Goal: Task Accomplishment & Management: Use online tool/utility

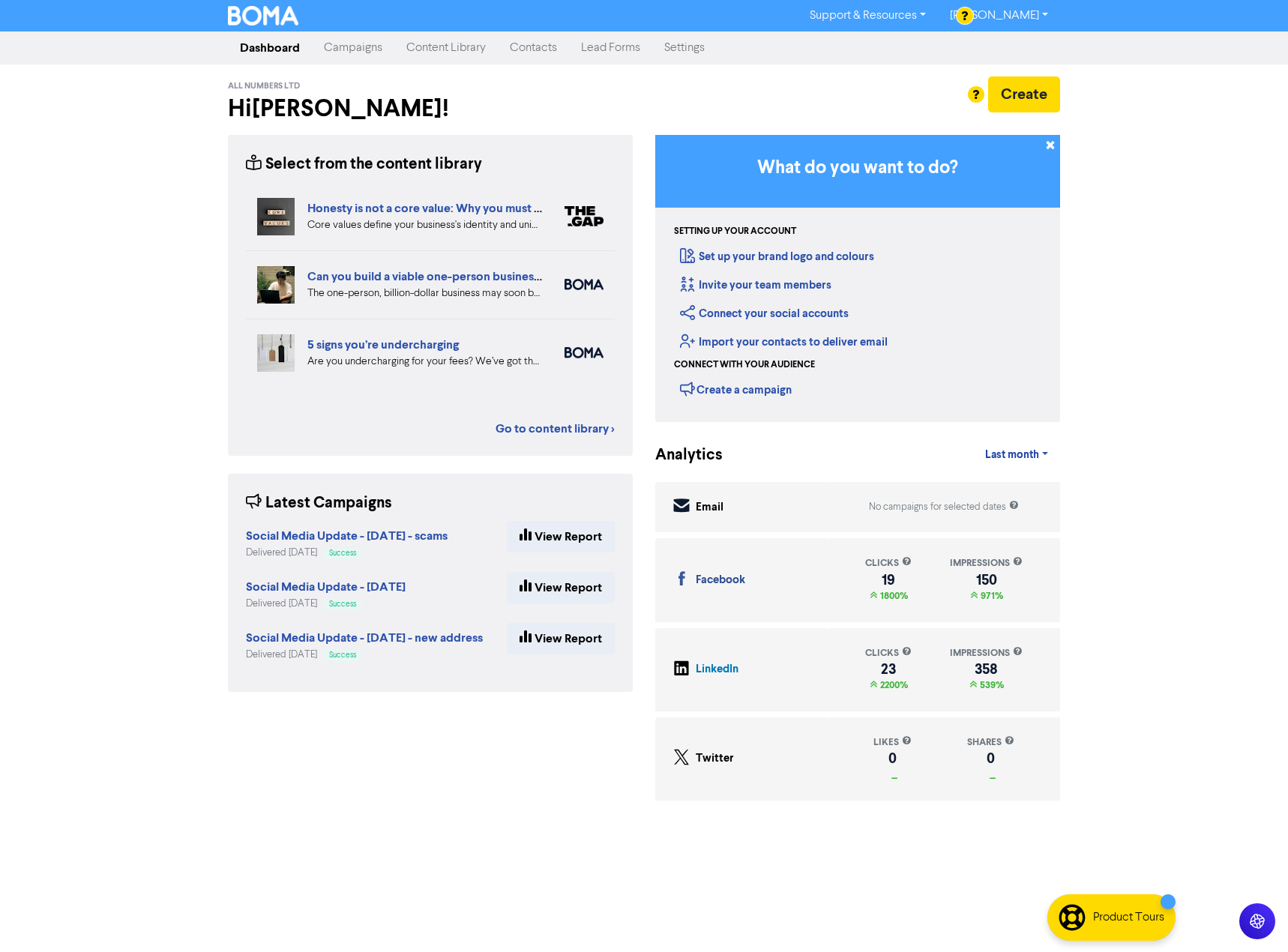
click at [374, 52] on link "Campaigns" at bounding box center [353, 47] width 82 height 30
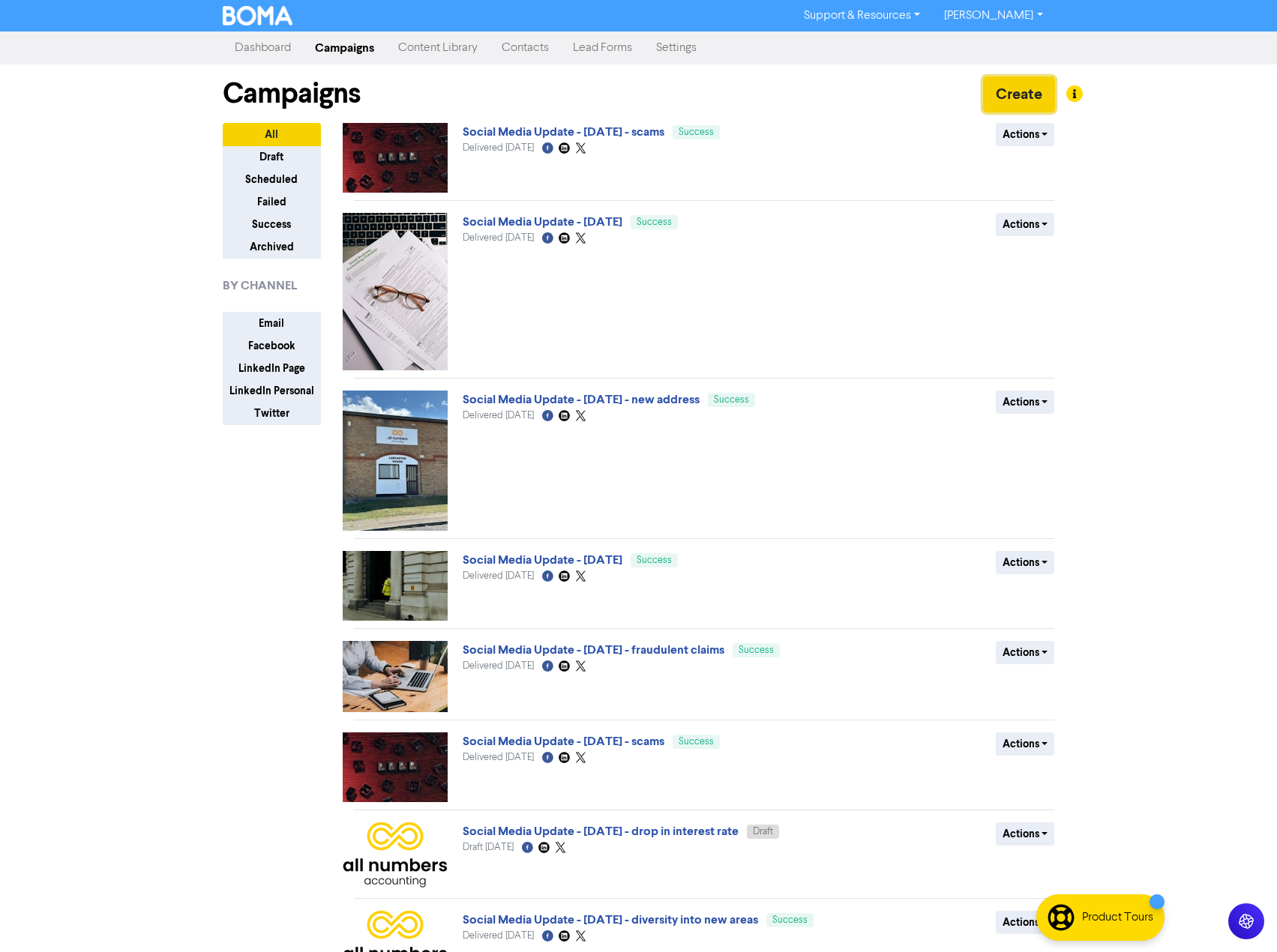
click at [1041, 98] on button "Create" at bounding box center [1019, 95] width 72 height 36
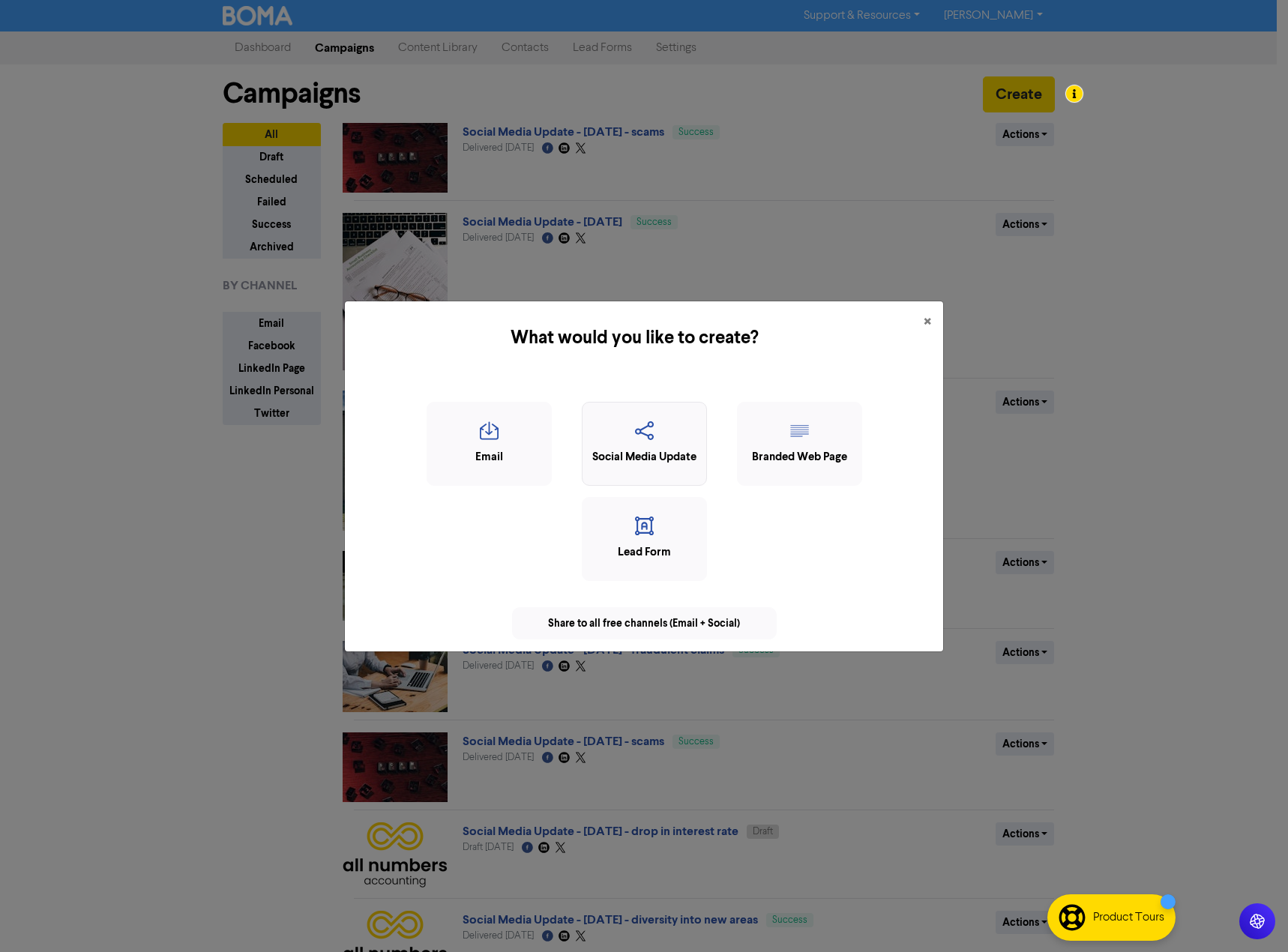
click at [673, 436] on icon "button" at bounding box center [644, 435] width 109 height 28
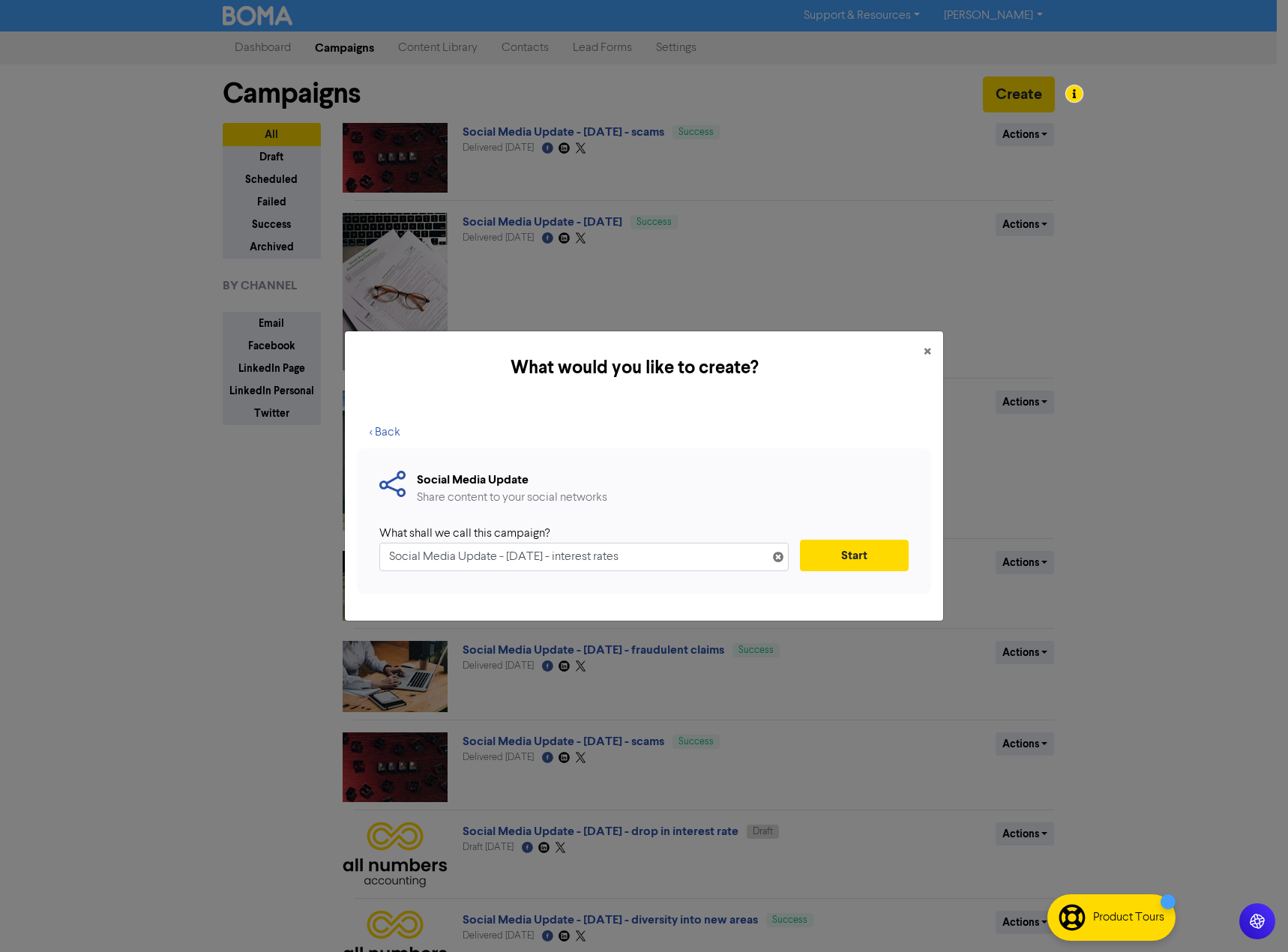
type input "Social Media Update - [DATE] - interest rates"
click at [826, 554] on button "Start" at bounding box center [854, 556] width 109 height 32
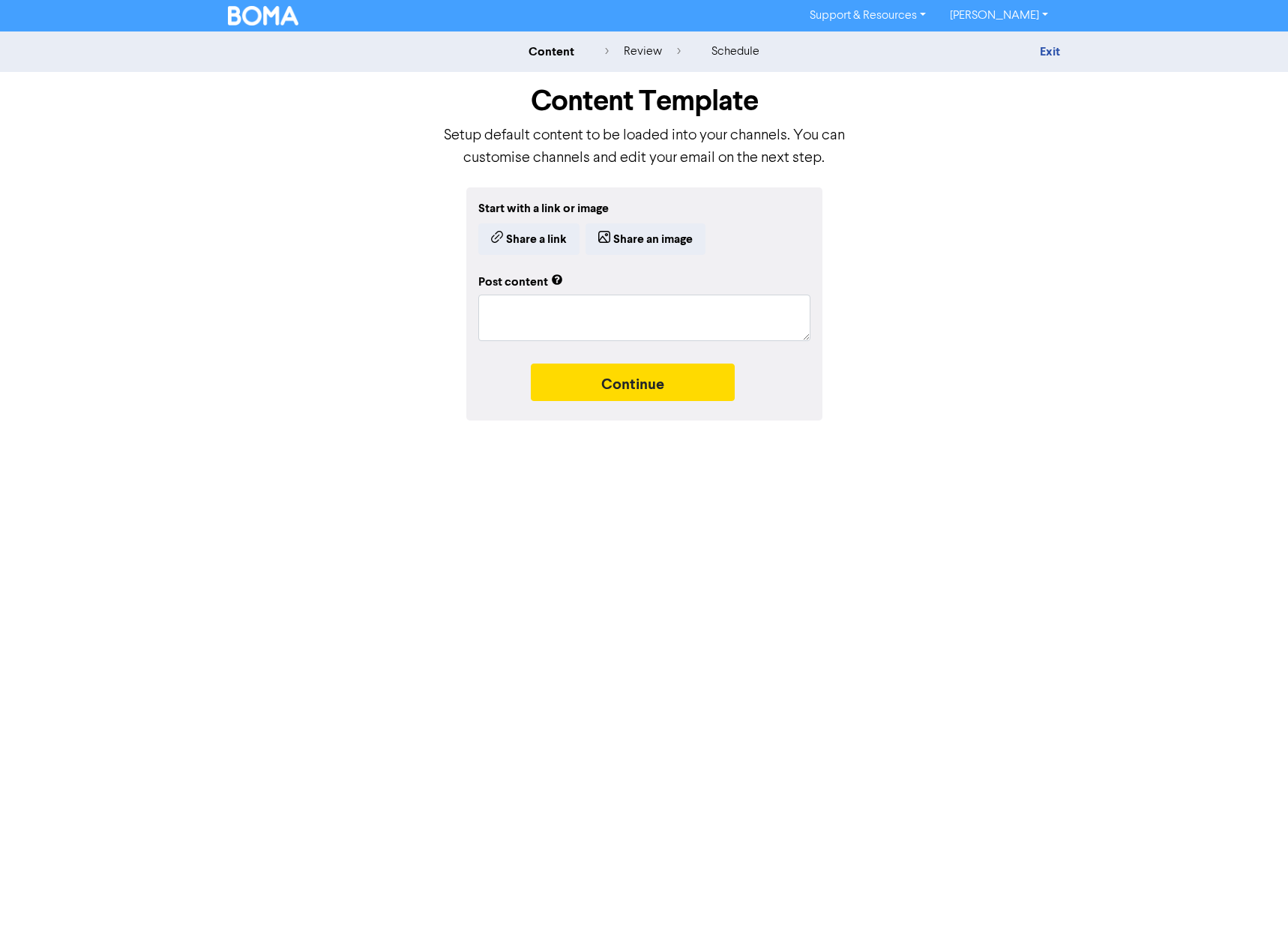
click at [553, 222] on div "Start with a link or image Share a link Share an image" at bounding box center [644, 226] width 332 height 55
click at [549, 239] on button "Share a link" at bounding box center [529, 239] width 101 height 32
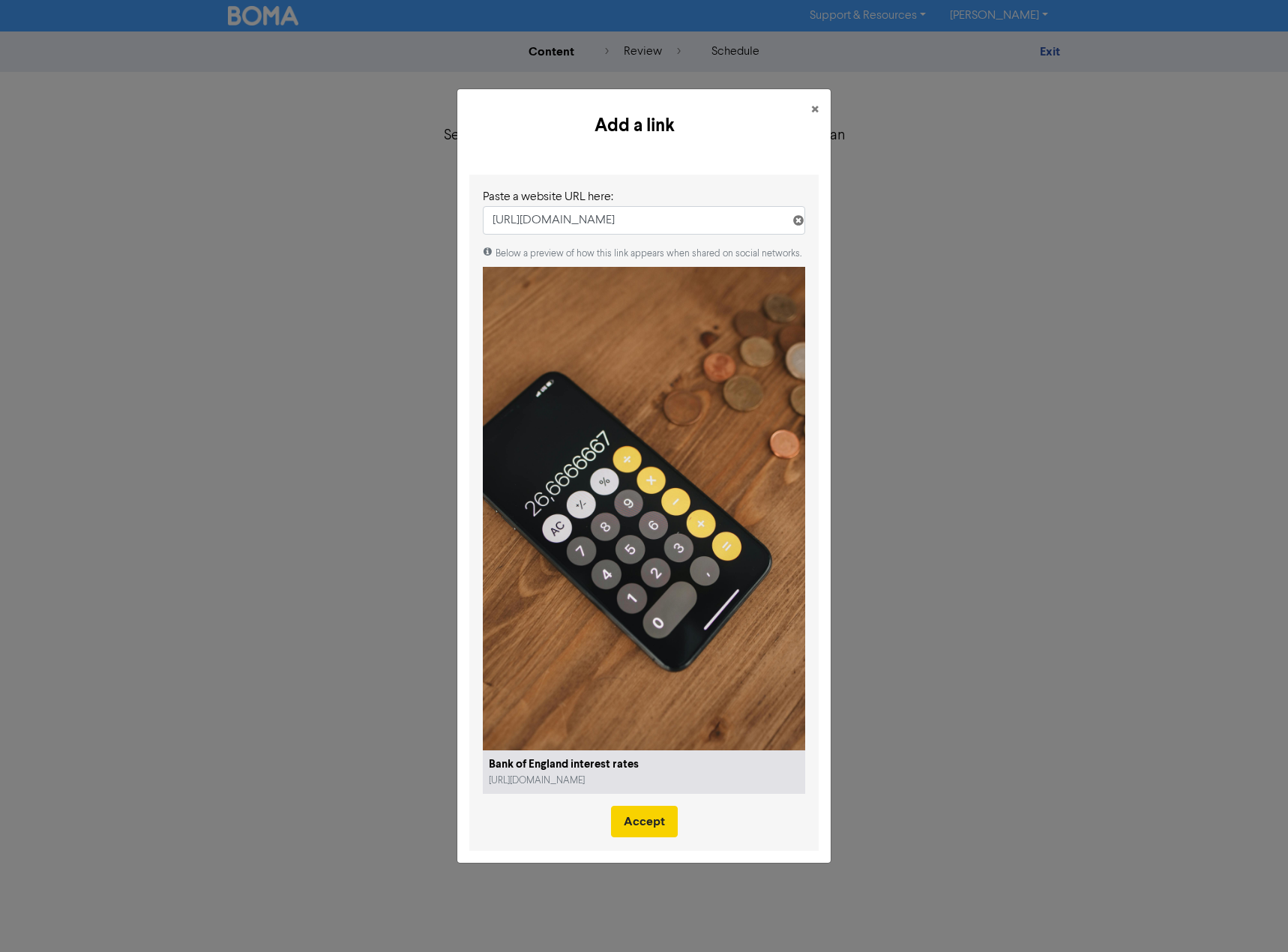
type input "[URL][DOMAIN_NAME]"
click at [651, 816] on button "Accept" at bounding box center [644, 822] width 67 height 32
type textarea "x"
type textarea "With the recent announcement from the Bank of England on [DATE] on cutting inte…"
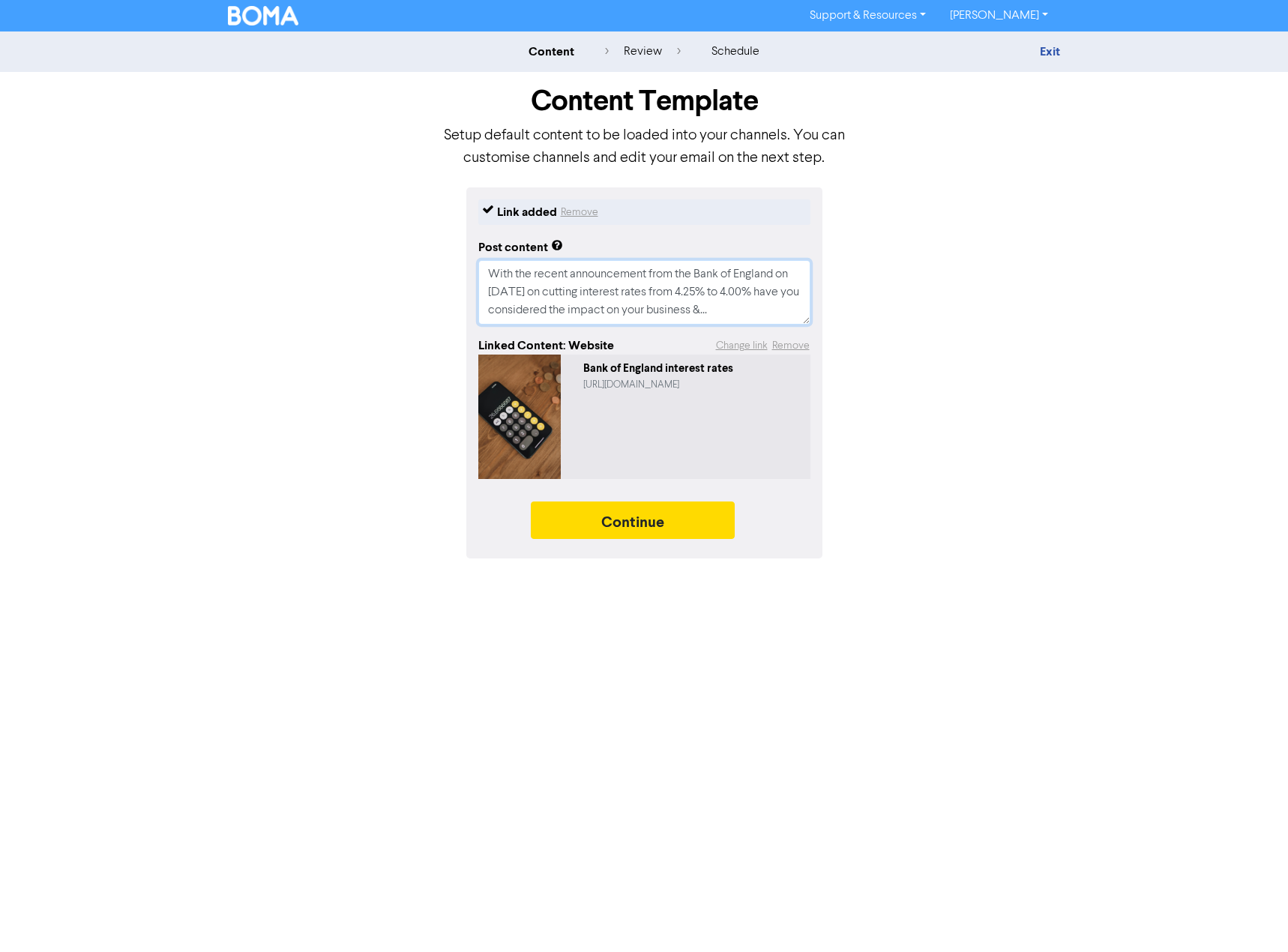
drag, startPoint x: 533, startPoint y: 271, endPoint x: 541, endPoint y: 270, distance: 8.1
click at [533, 271] on textarea "With the recent announcement from the Bank of England on [DATE] on cutting inte…" at bounding box center [644, 292] width 332 height 64
click at [781, 273] on textarea "With the recent announcement from the Bank of England on [DATE] on cutting inte…" at bounding box center [644, 292] width 332 height 64
type textarea "x"
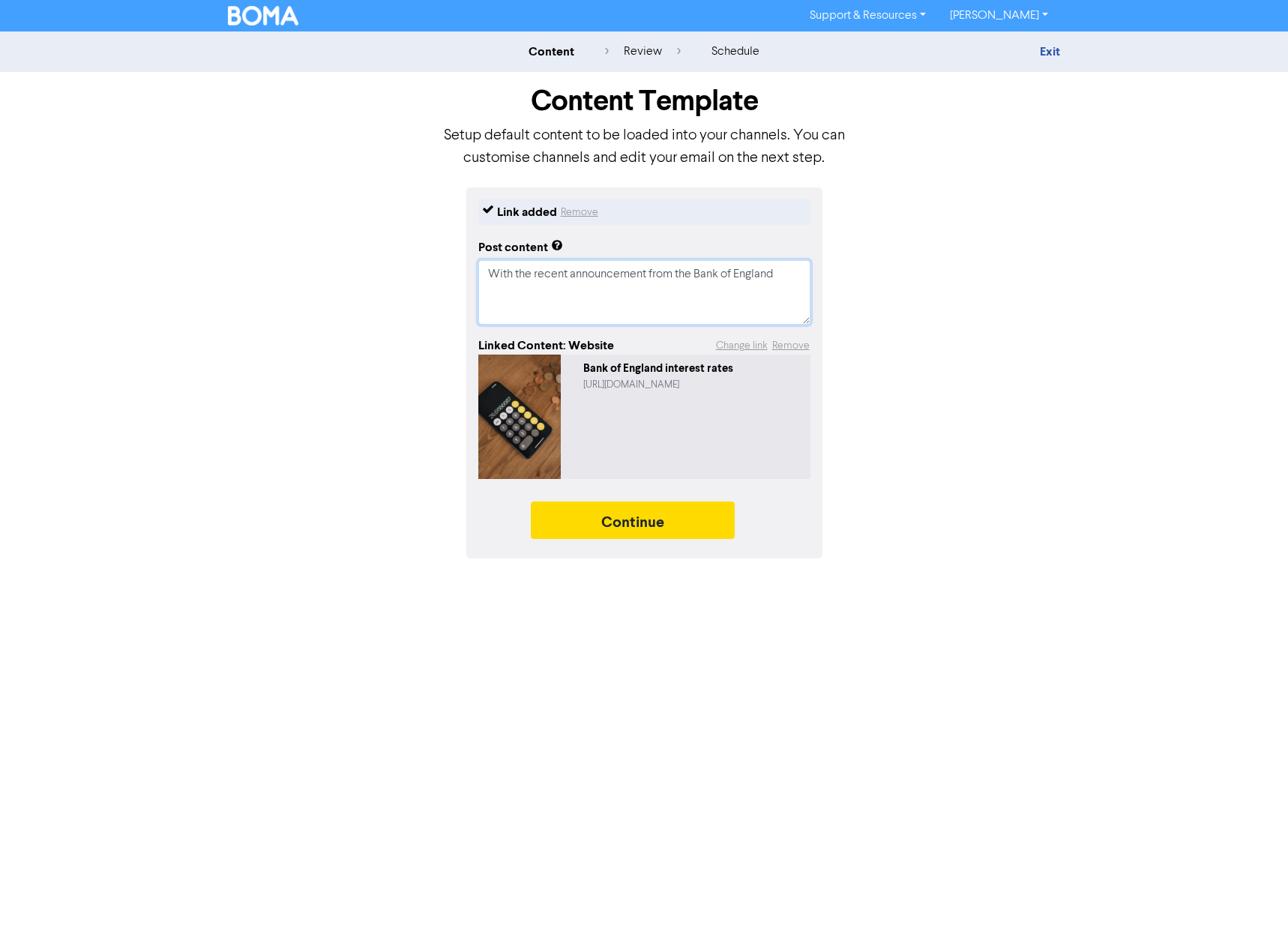
scroll to position [0, 0]
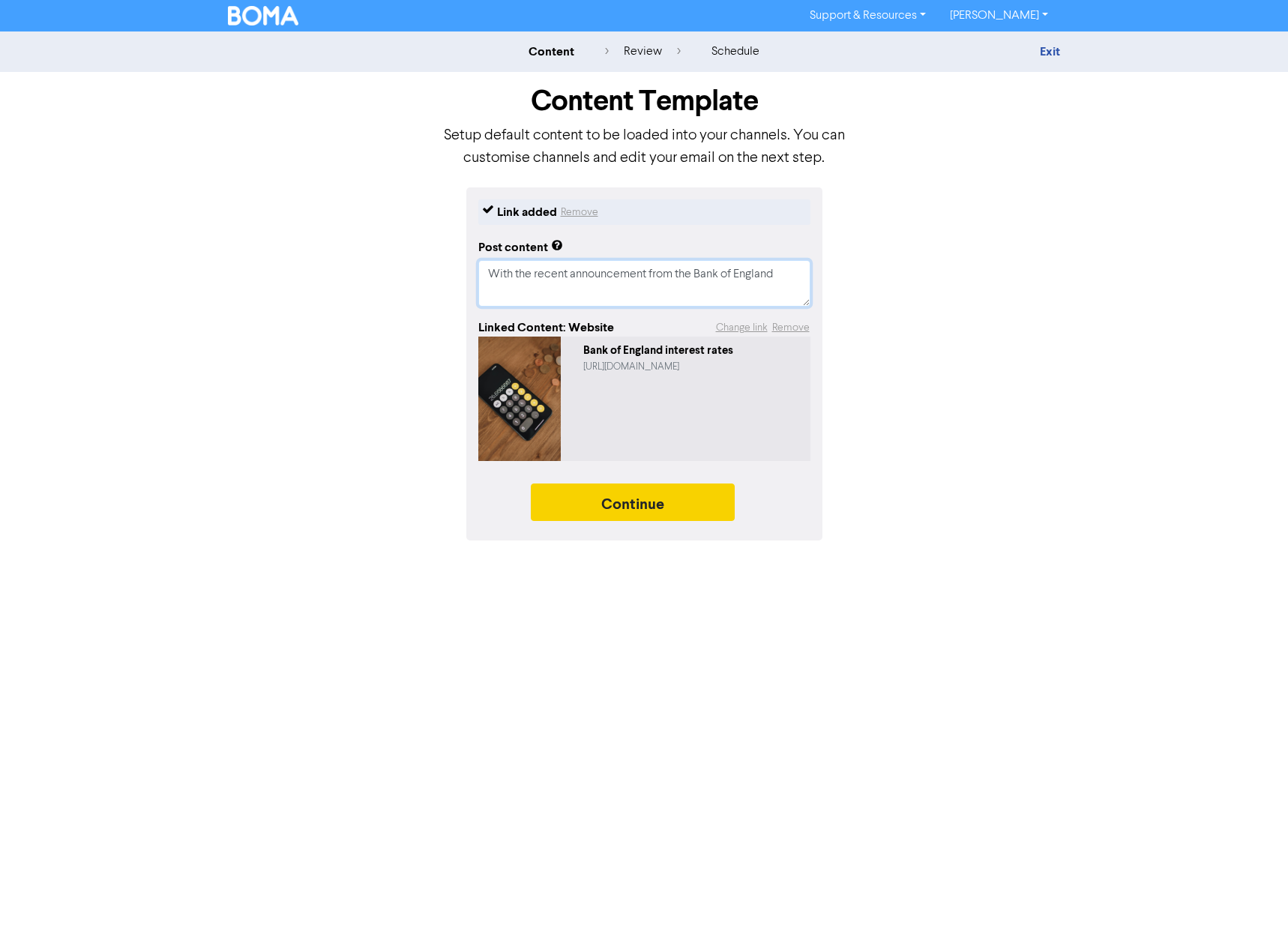
type textarea "With the recent announcement from the Bank of England"
click at [652, 505] on button "Continue" at bounding box center [632, 501] width 204 height 37
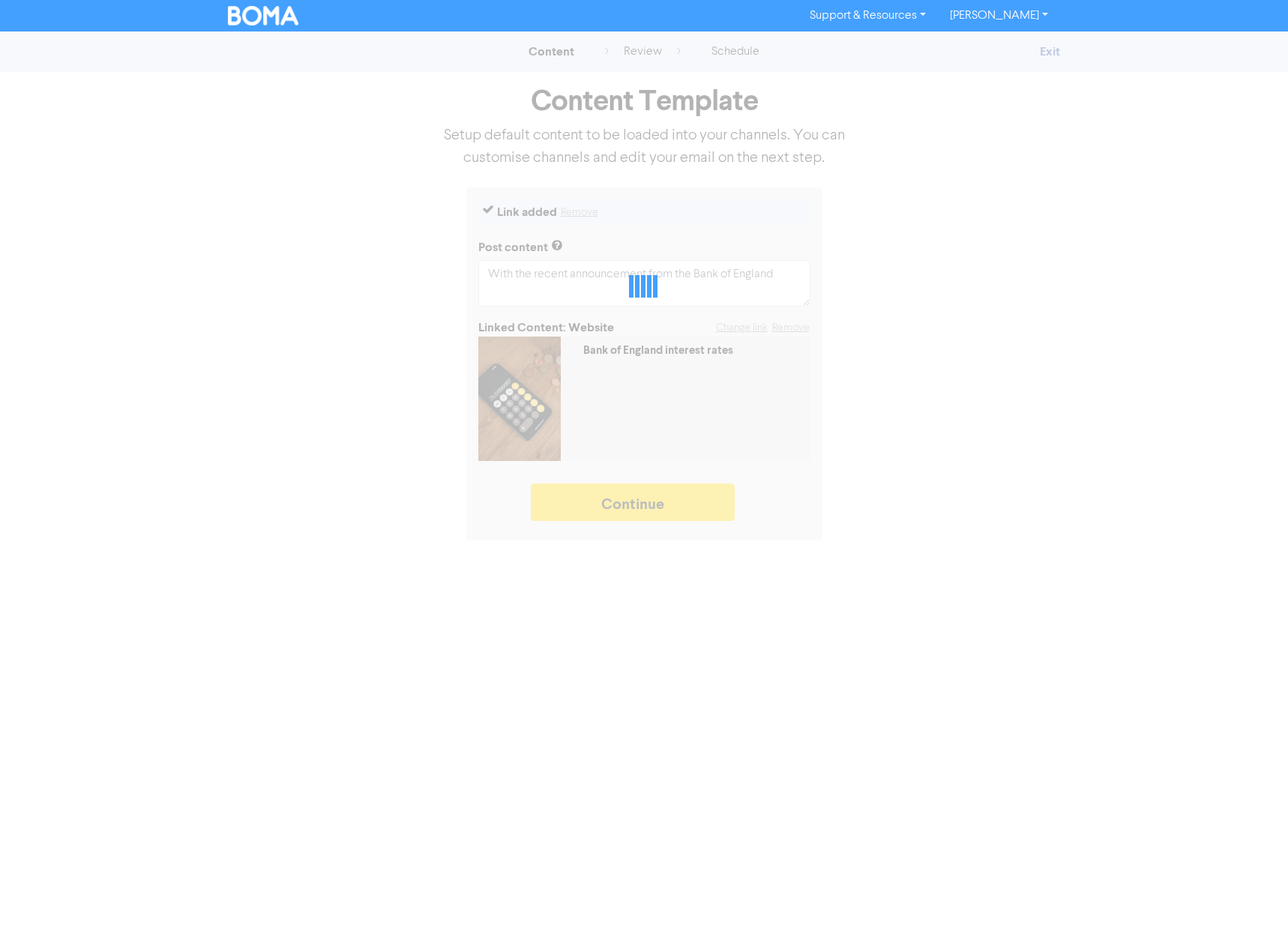
type textarea "x"
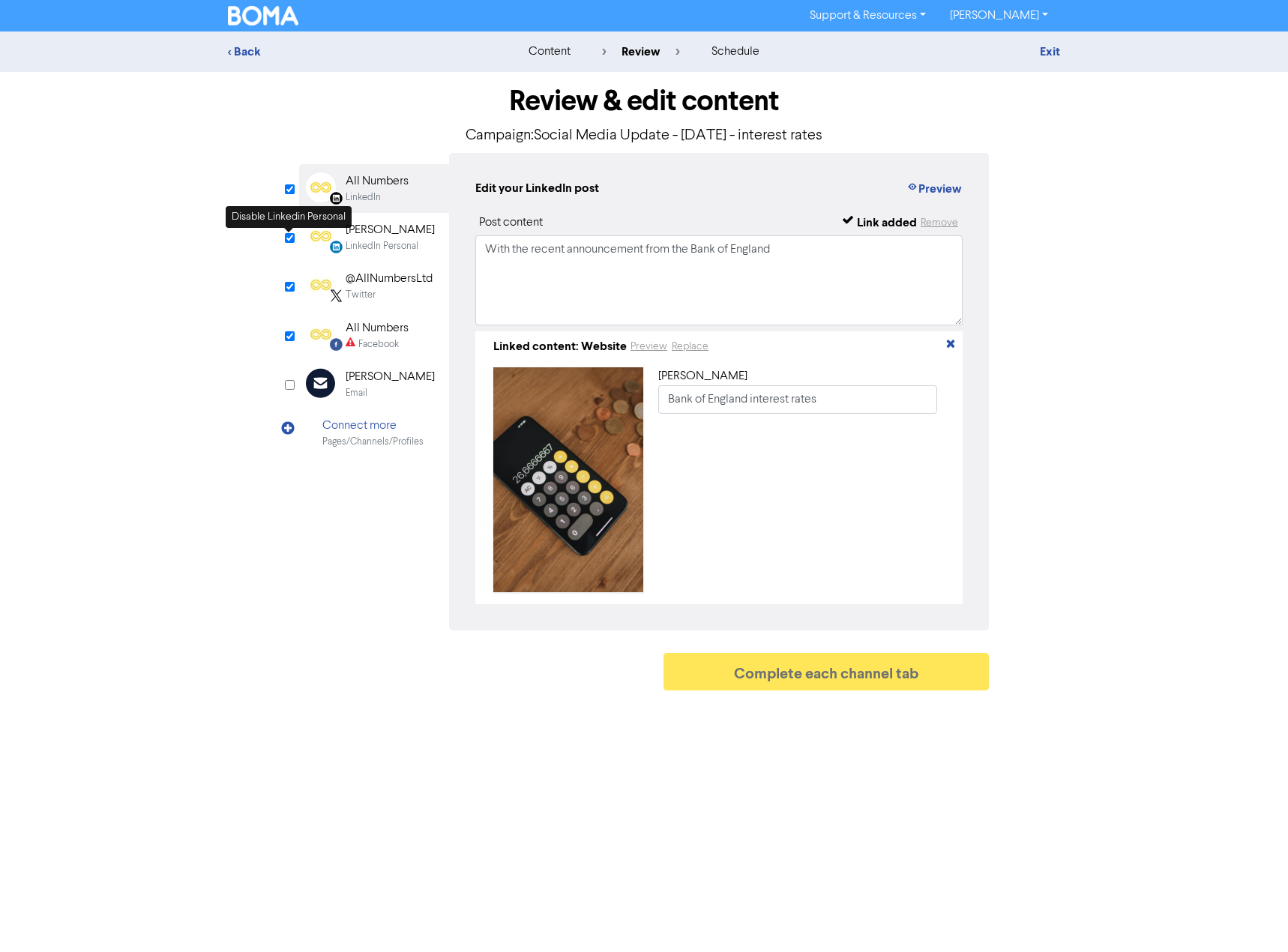
click at [289, 238] on input "checkbox" at bounding box center [289, 238] width 10 height 10
checkbox input "false"
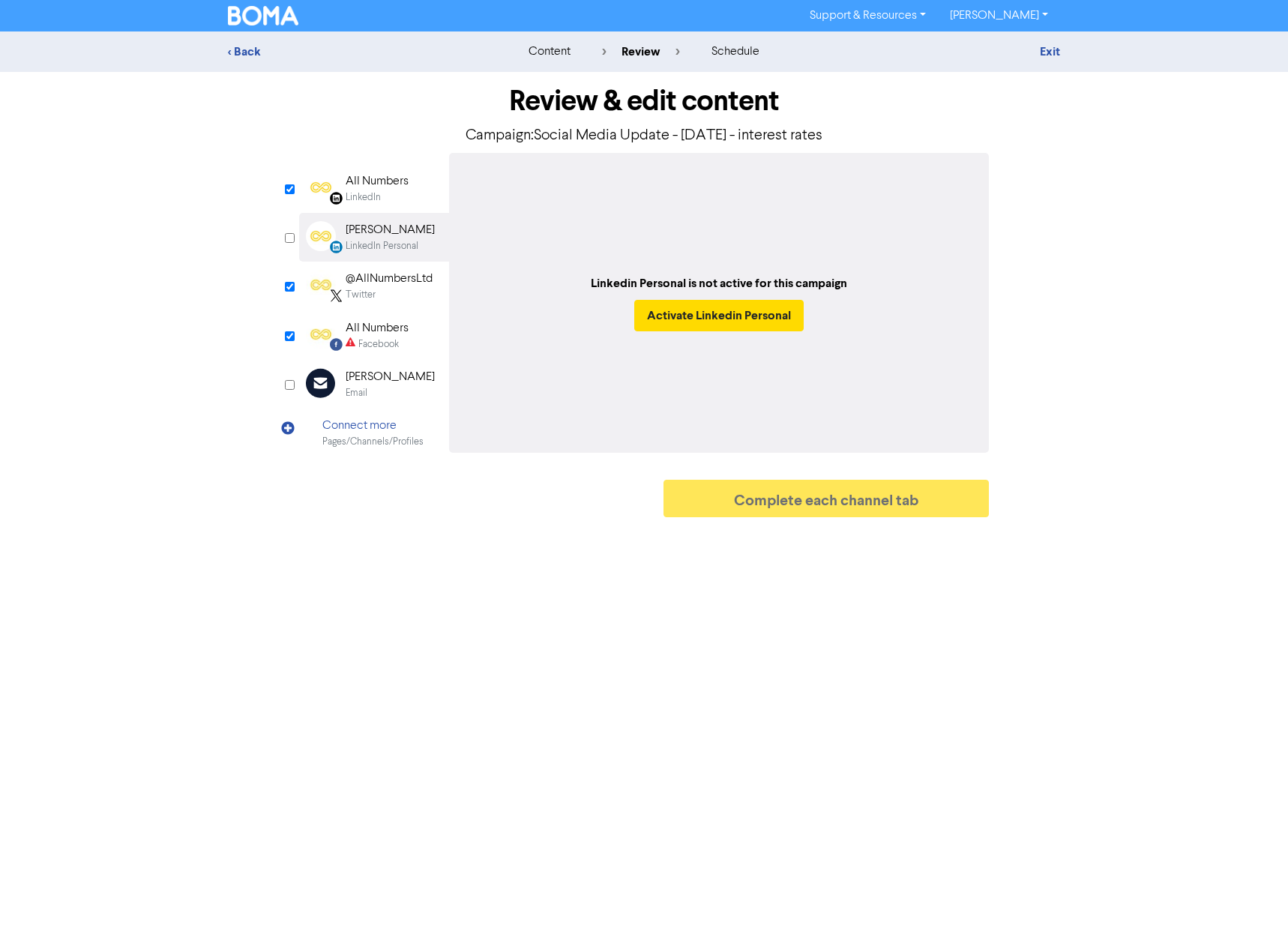
click at [382, 181] on div "All Numbers" at bounding box center [377, 182] width 63 height 18
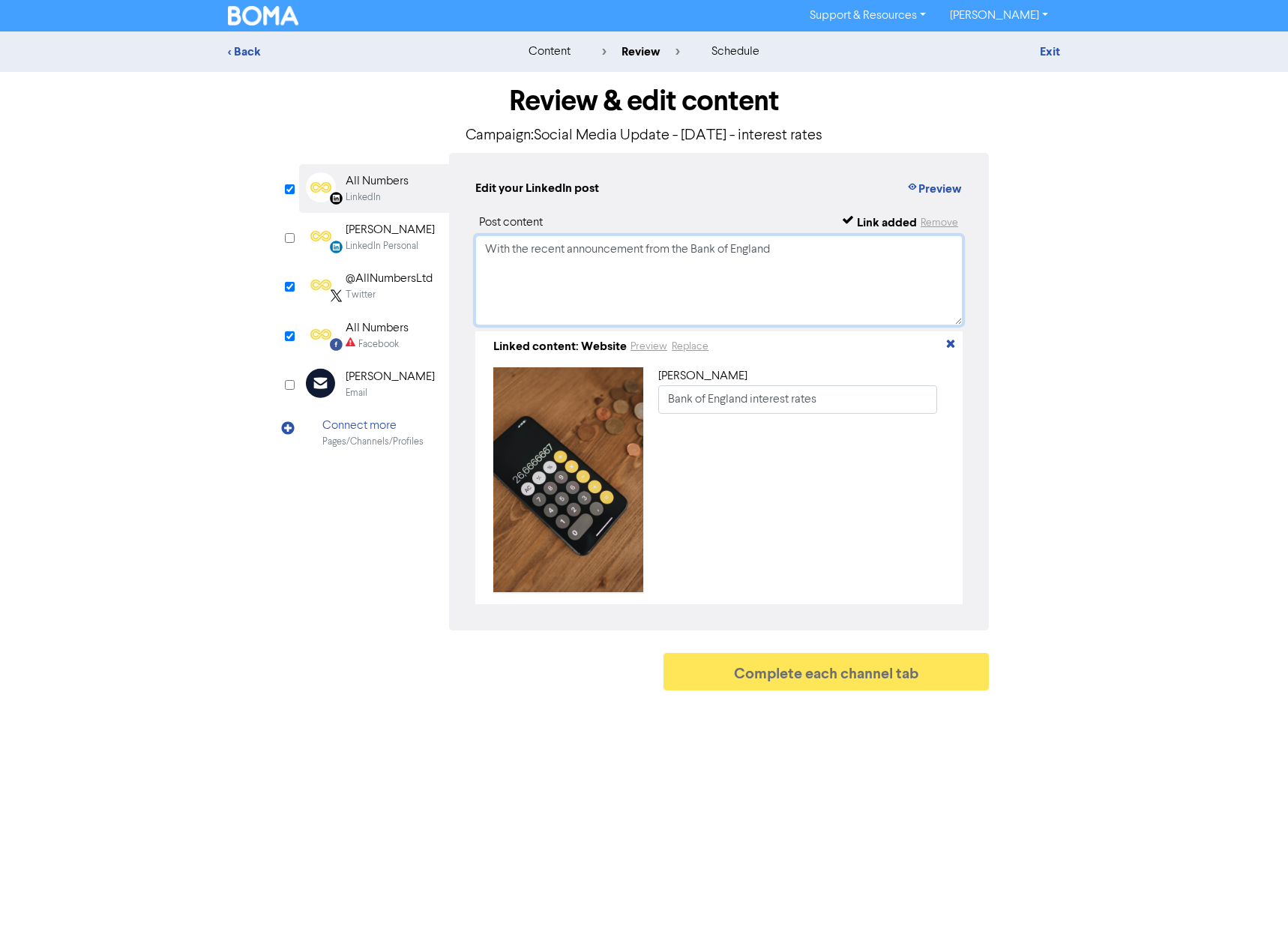
click at [796, 256] on textarea "With the recent announcement from the Bank of England" at bounding box center [718, 280] width 488 height 90
type textarea "With the recent announcement from the Bank of England .............."
click at [377, 271] on div "@AllNumbersLtd" at bounding box center [389, 279] width 87 height 18
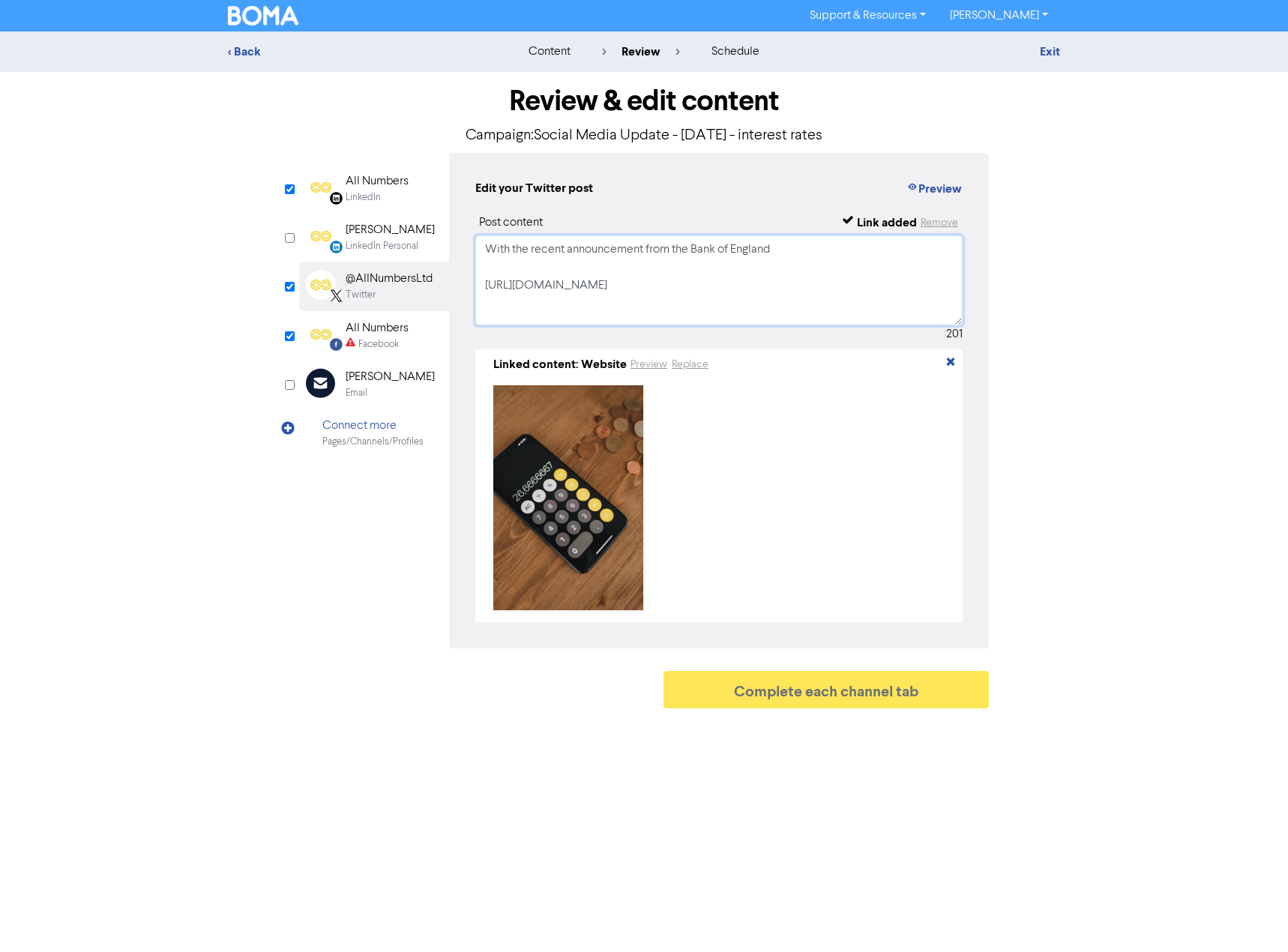
click at [800, 253] on textarea "With the recent announcement from the Bank of England [URL][DOMAIN_NAME]" at bounding box center [718, 280] width 488 height 90
paste textarea "With the recent announcement from the Bank of England .............."
type textarea "With the recent announcement from the Bank of England .............. [URL][DOMA…"
click at [384, 329] on div "All Numbers" at bounding box center [377, 328] width 63 height 18
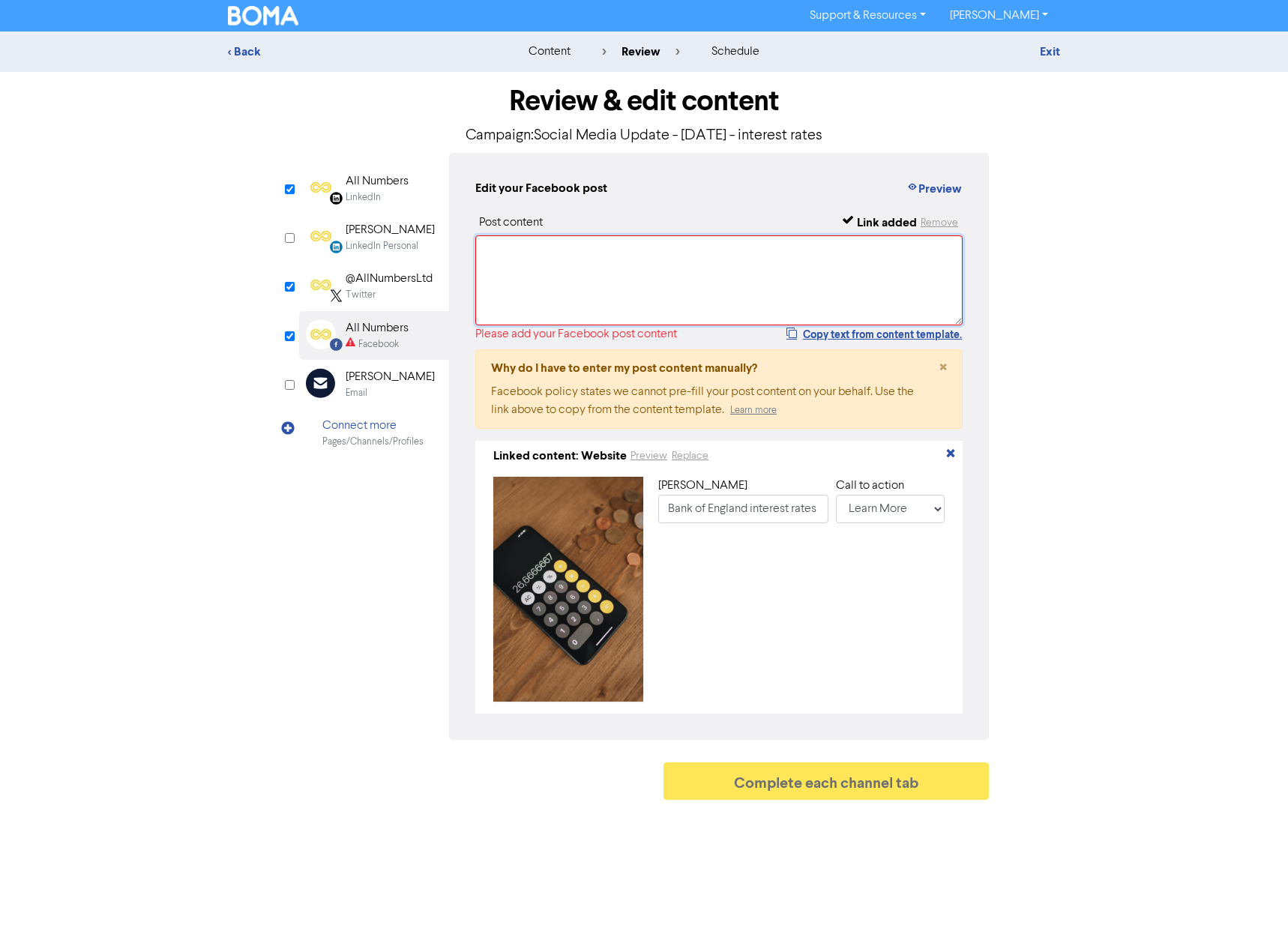
paste textarea "With the recent announcement from the Bank of England .............."
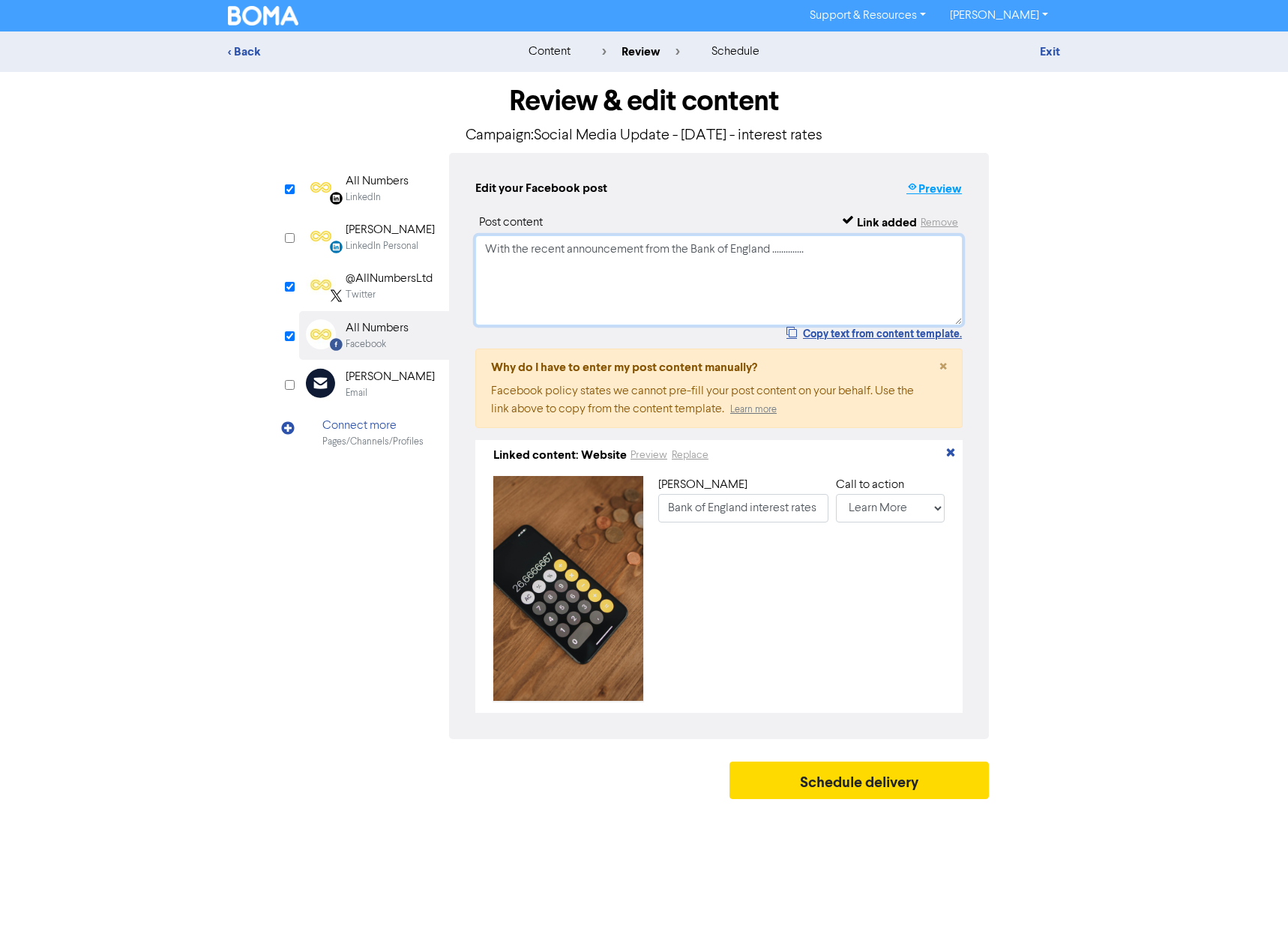
type textarea "With the recent announcement from the Bank of England .............."
click at [939, 190] on button "Preview" at bounding box center [933, 189] width 57 height 20
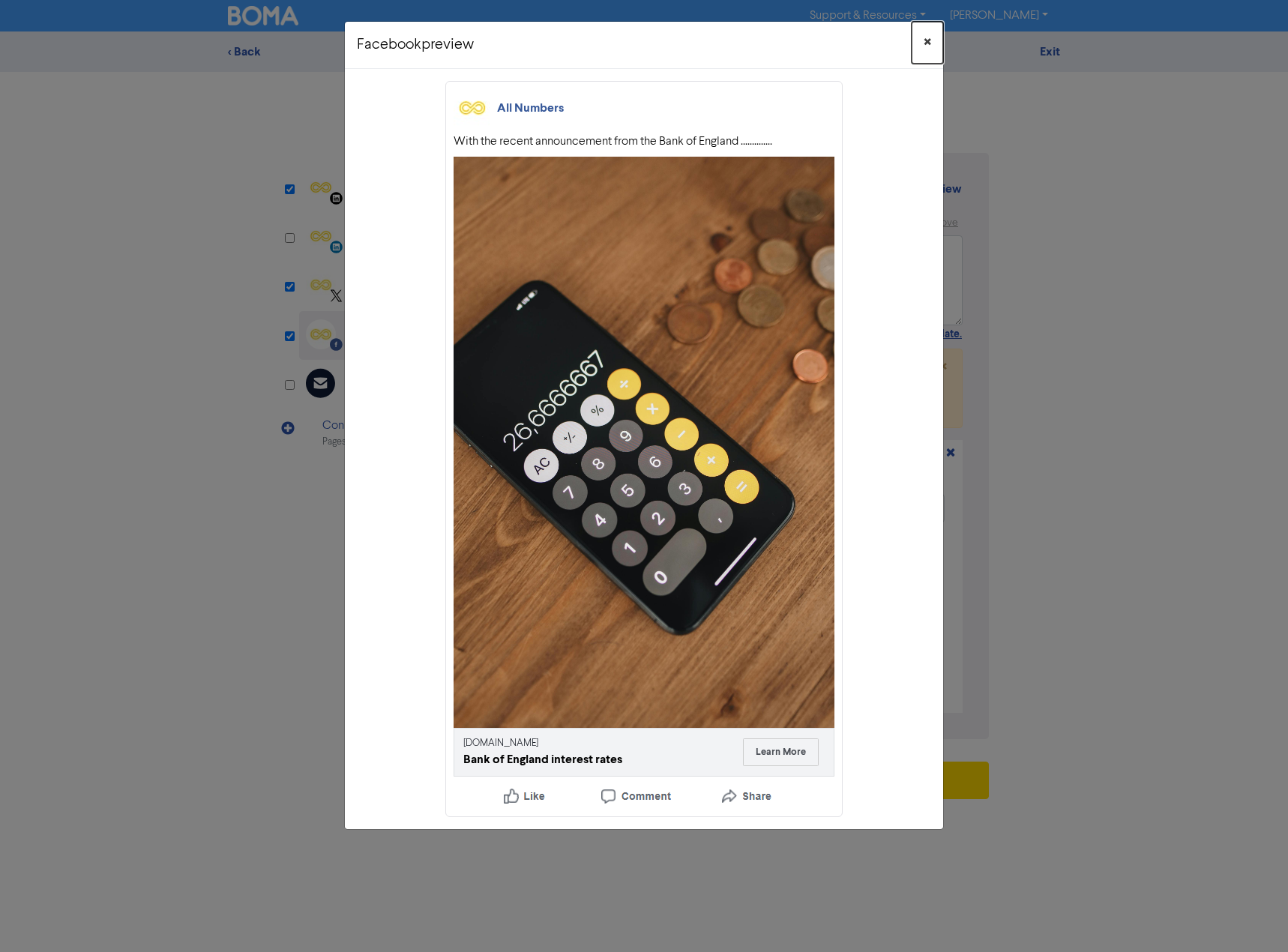
click at [925, 42] on span "×" at bounding box center [927, 43] width 7 height 23
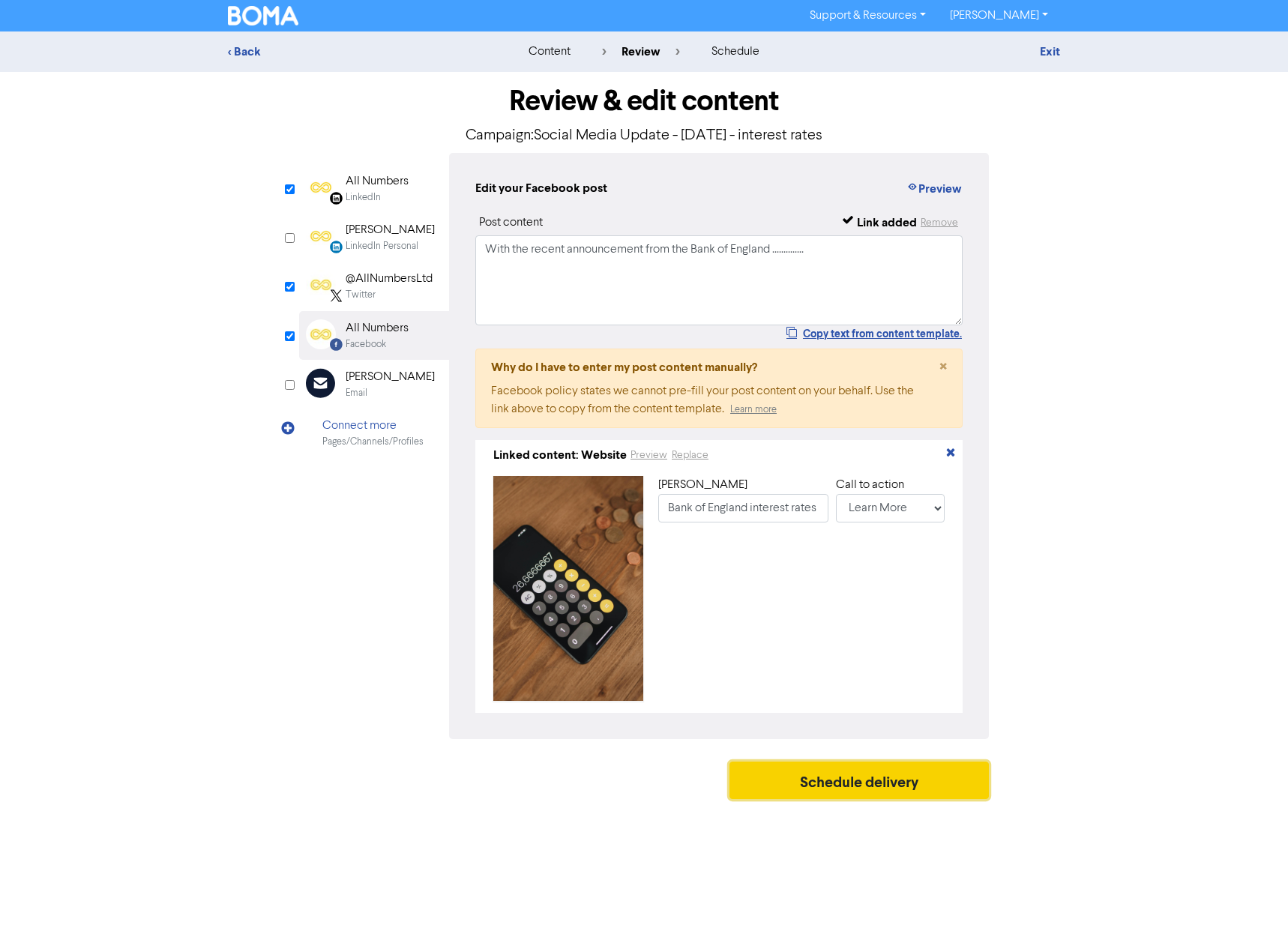
click at [908, 785] on button "Schedule delivery" at bounding box center [858, 780] width 260 height 37
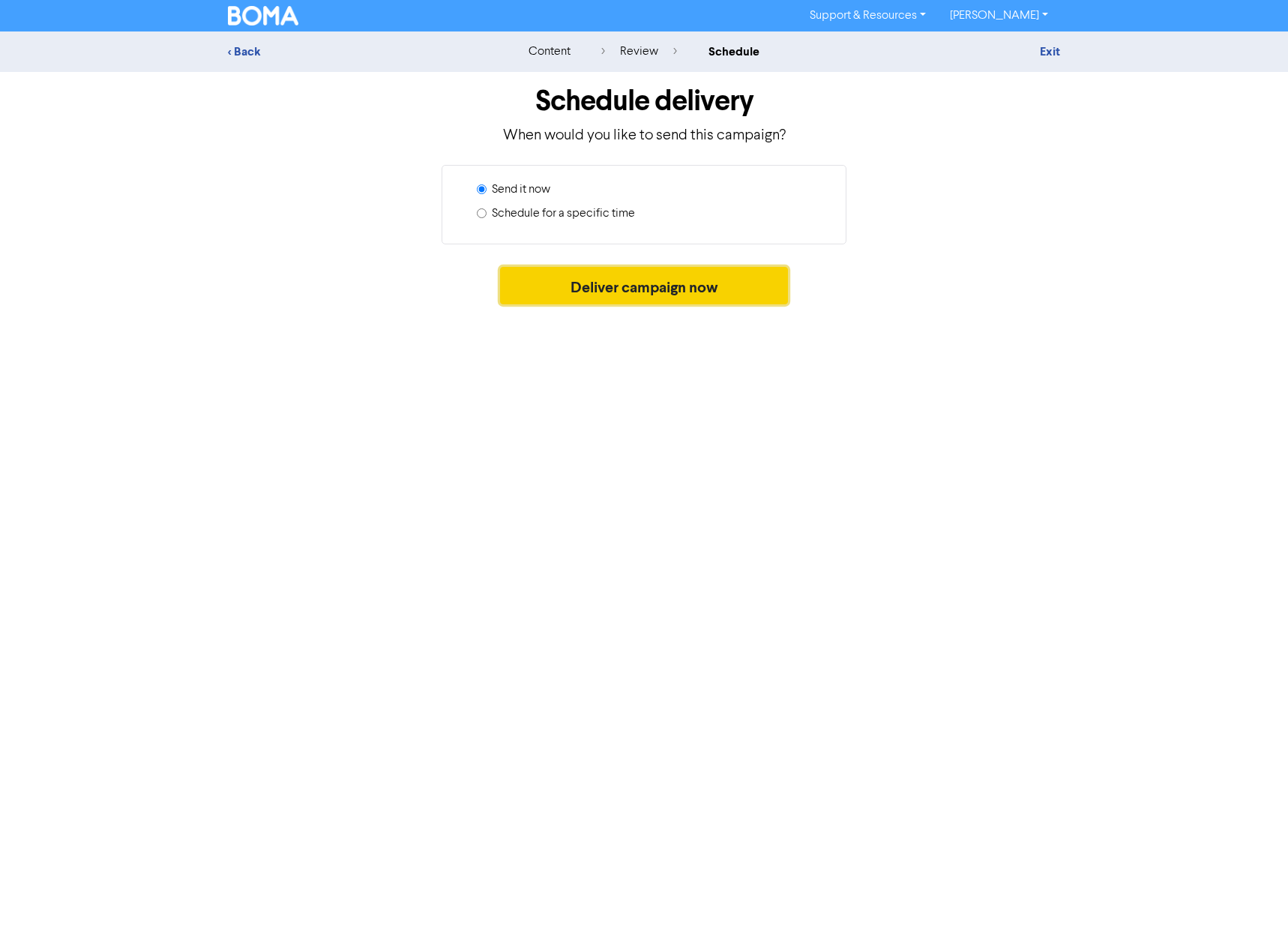
click at [662, 297] on button "Deliver campaign now" at bounding box center [644, 285] width 289 height 37
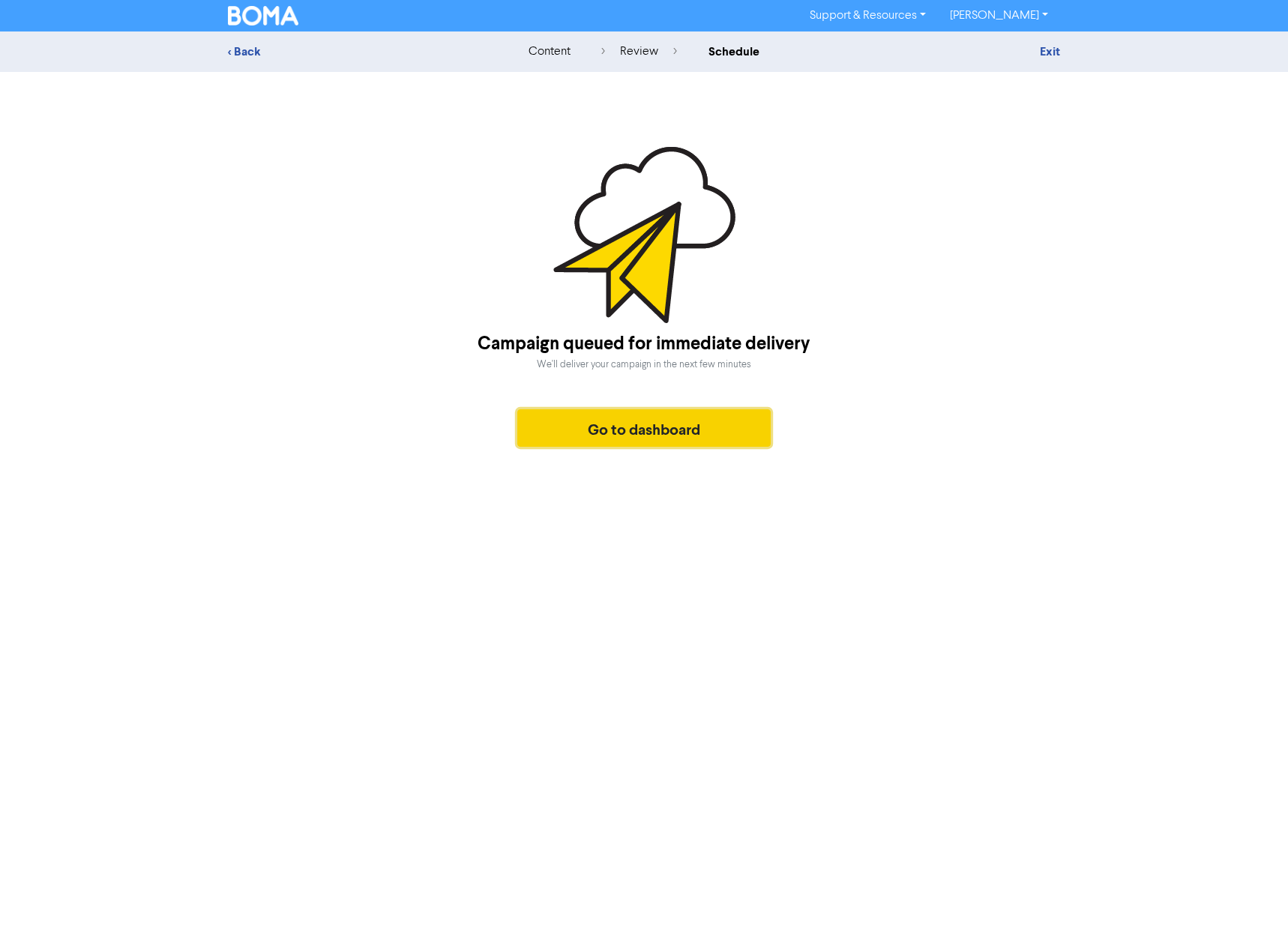
click at [667, 429] on button "Go to dashboard" at bounding box center [644, 427] width 253 height 37
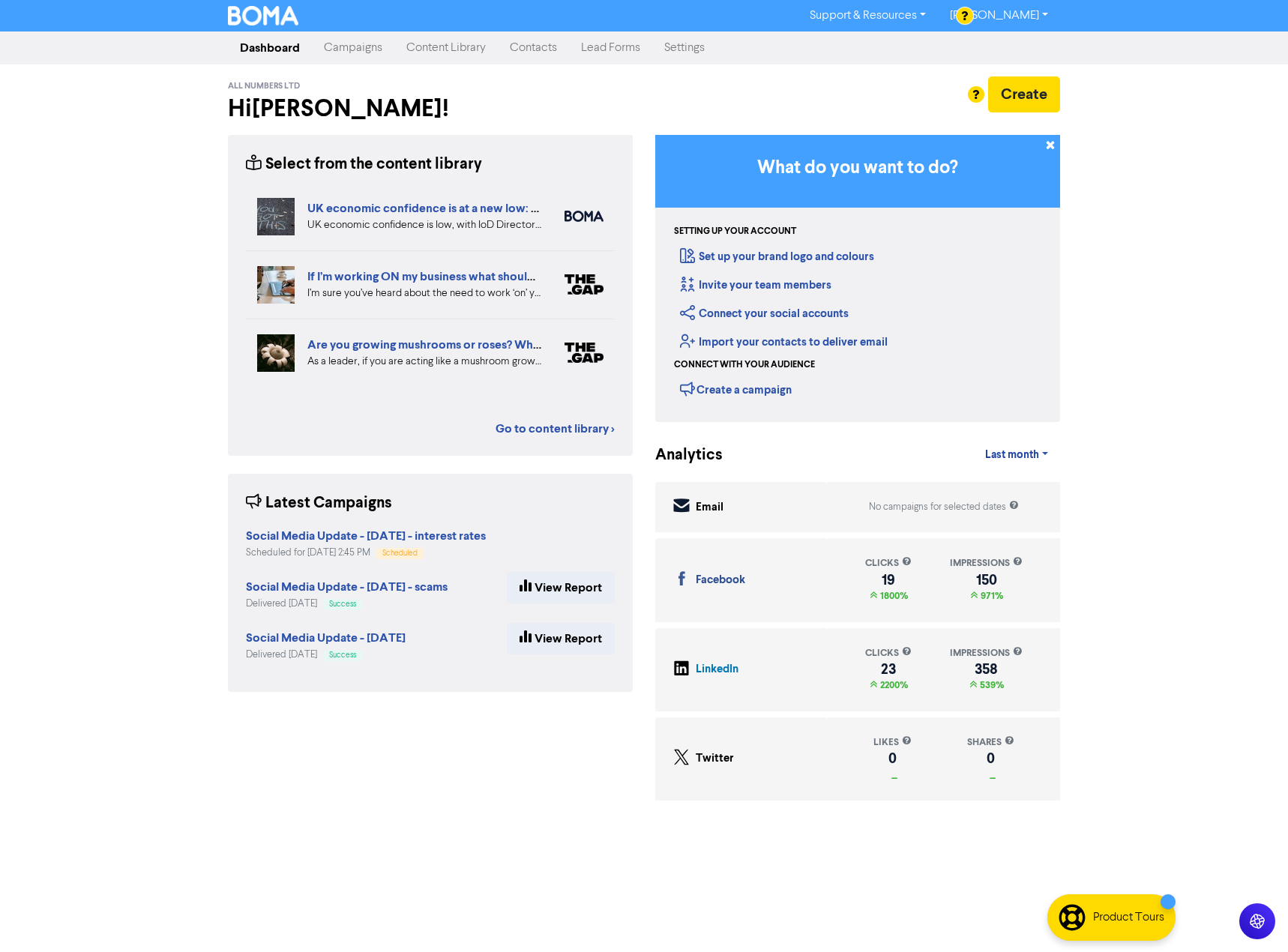
click at [1035, 14] on link "[PERSON_NAME]" at bounding box center [999, 15] width 122 height 24
click at [1014, 46] on button "Log Out" at bounding box center [997, 45] width 118 height 18
